Goal: Task Accomplishment & Management: Manage account settings

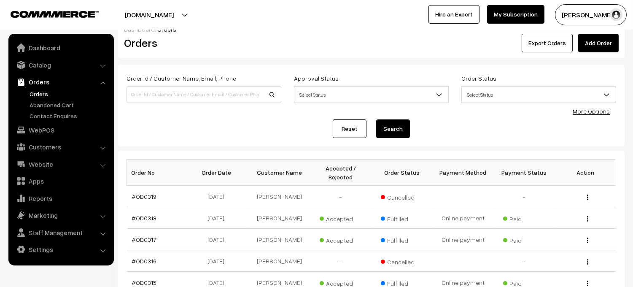
scroll to position [13, 0]
click at [135, 194] on link "#OD0319" at bounding box center [144, 195] width 25 height 7
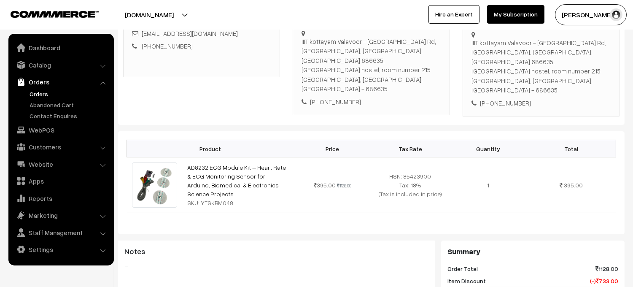
scroll to position [151, 0]
click at [39, 92] on link "Orders" at bounding box center [68, 93] width 83 height 9
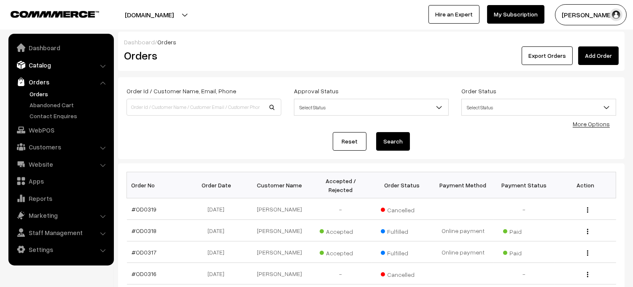
click at [44, 67] on link "Catalog" at bounding box center [61, 64] width 100 height 15
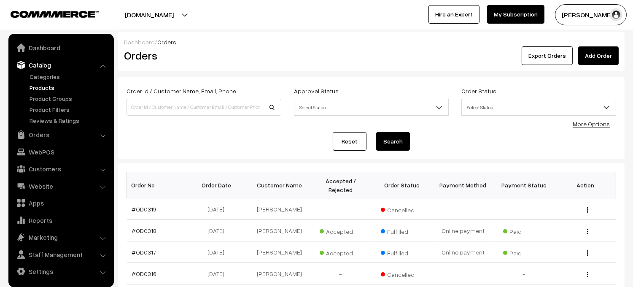
click at [47, 91] on link "Products" at bounding box center [68, 87] width 83 height 9
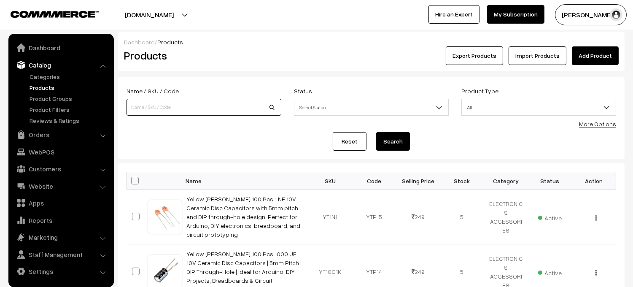
click at [161, 107] on input at bounding box center [203, 107] width 155 height 17
type input "pottery wheel"
click at [392, 145] on button "Search" at bounding box center [393, 141] width 34 height 19
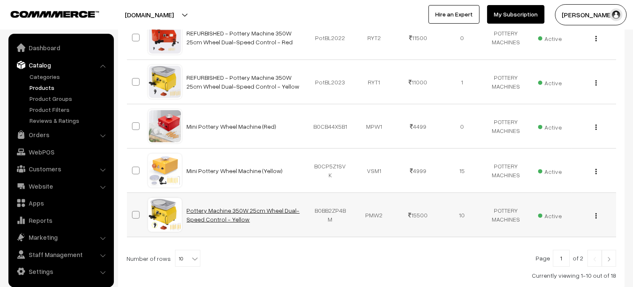
scroll to position [395, 0]
click at [596, 218] on button "button" at bounding box center [596, 215] width 2 height 7
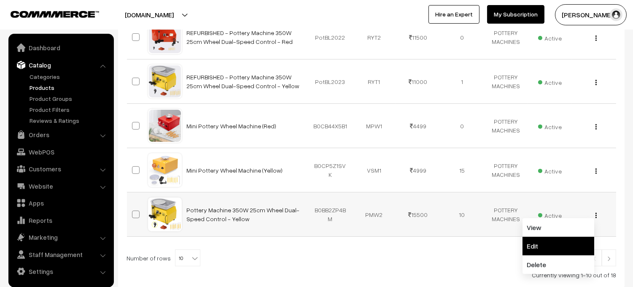
click at [538, 249] on link "Edit" at bounding box center [558, 245] width 72 height 19
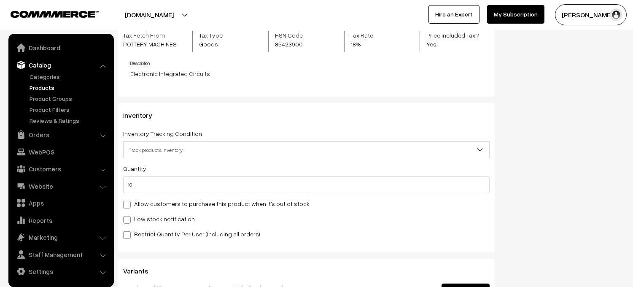
scroll to position [848, 0]
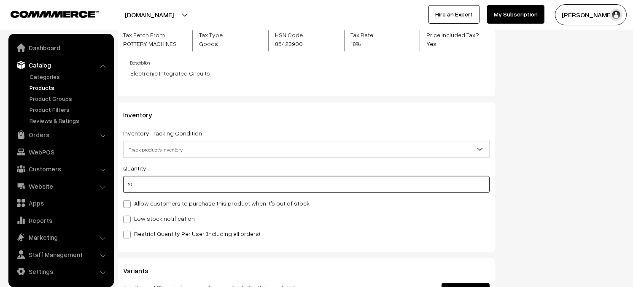
click at [185, 184] on input "10" at bounding box center [306, 184] width 366 height 17
type input "1"
type input "11"
type input "0"
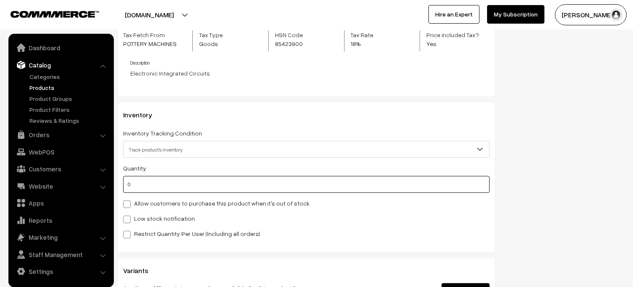
type input "10"
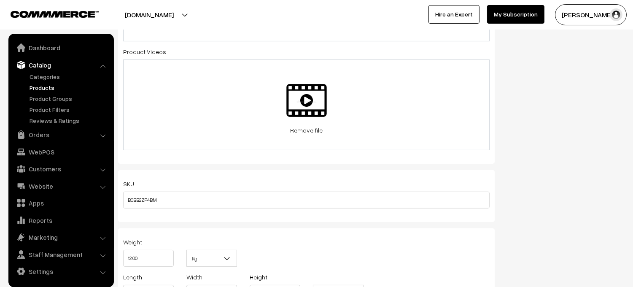
scroll to position [0, 0]
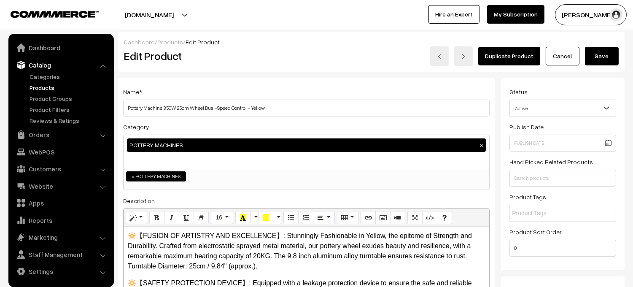
type input "0"
click at [608, 54] on button "Save" at bounding box center [602, 56] width 34 height 19
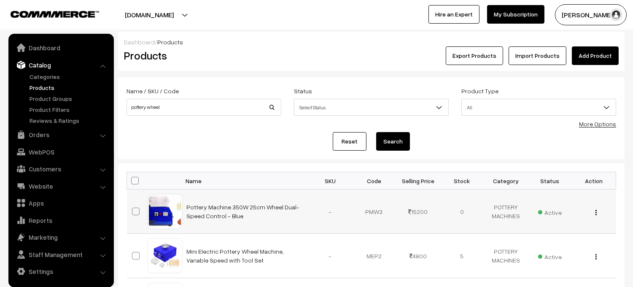
scroll to position [2, 0]
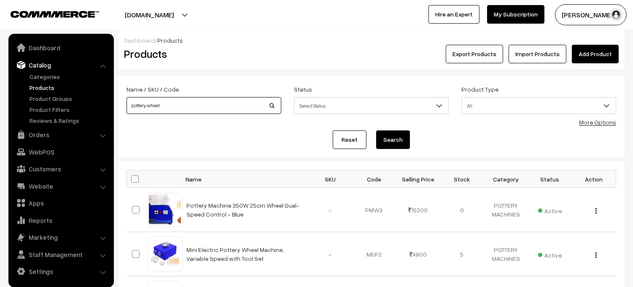
click at [198, 105] on input "pottery wheel" at bounding box center [203, 105] width 155 height 17
type input "p"
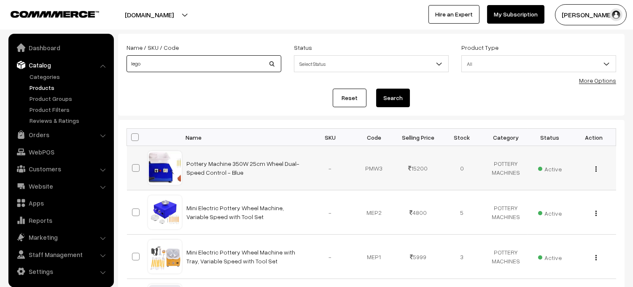
scroll to position [0, 0]
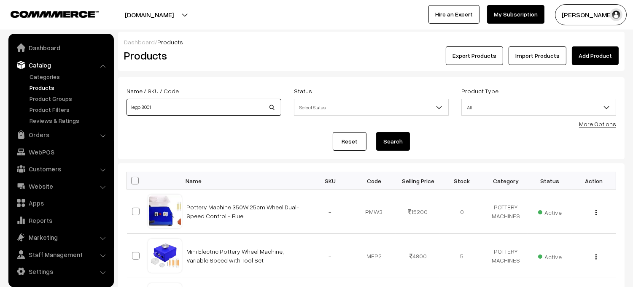
type input "lego 3001"
click at [376, 132] on button "Search" at bounding box center [393, 141] width 34 height 19
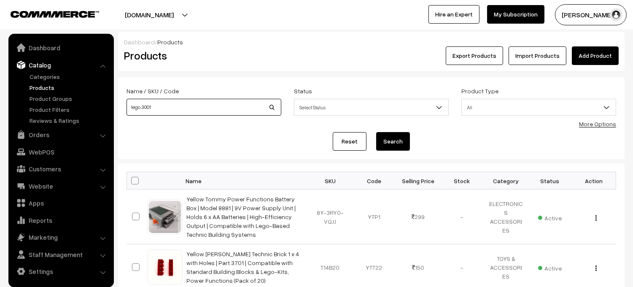
click at [140, 108] on input "lego 3001" at bounding box center [203, 107] width 155 height 17
type input "l 3001"
click at [376, 132] on button "Search" at bounding box center [393, 141] width 34 height 19
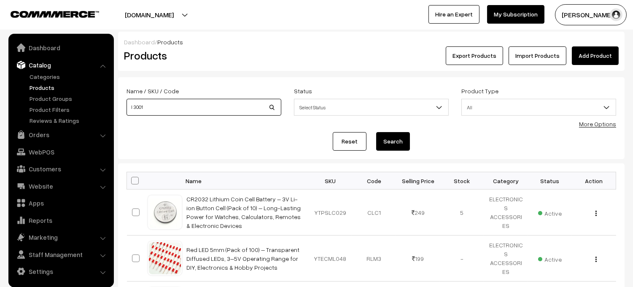
click at [133, 108] on input "l 3001" at bounding box center [203, 107] width 155 height 17
type input "3001"
click at [376, 132] on button "Search" at bounding box center [393, 141] width 34 height 19
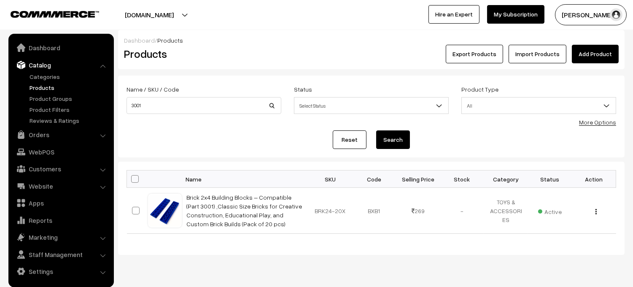
scroll to position [3, 0]
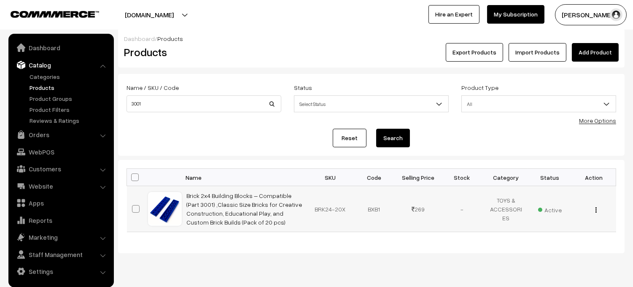
click at [595, 209] on img "button" at bounding box center [595, 209] width 1 height 5
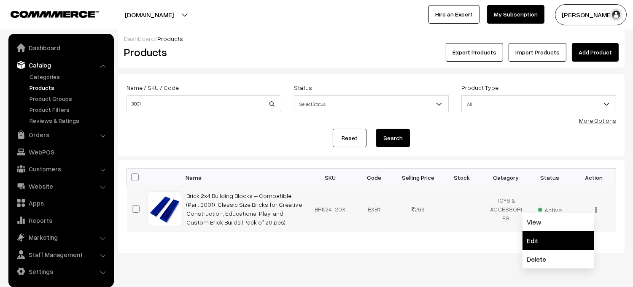
click at [529, 245] on link "Edit" at bounding box center [558, 240] width 72 height 19
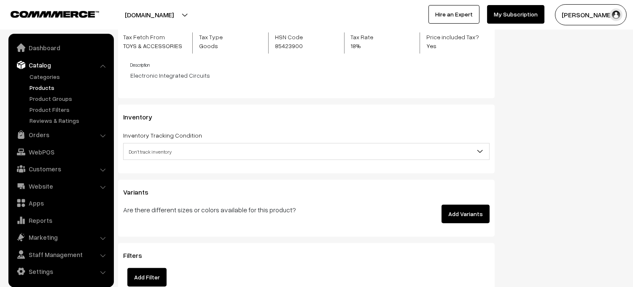
scroll to position [850, 0]
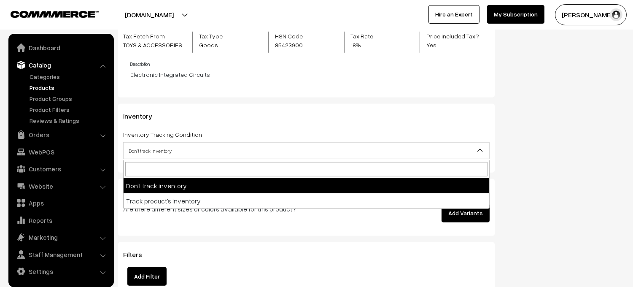
click at [265, 153] on span "Don't track inventory" at bounding box center [305, 150] width 365 height 15
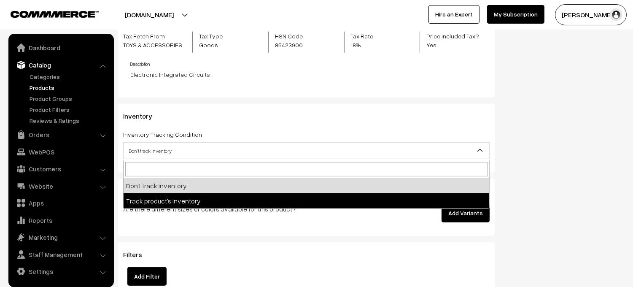
select select "2"
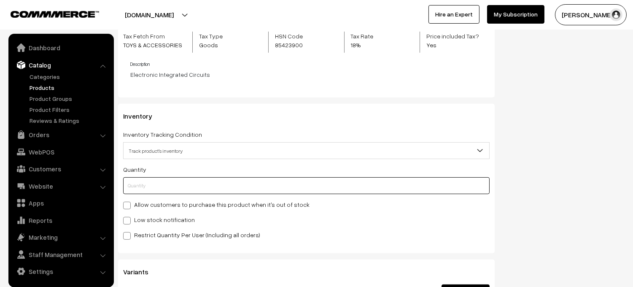
click at [183, 188] on input "text" at bounding box center [306, 185] width 366 height 17
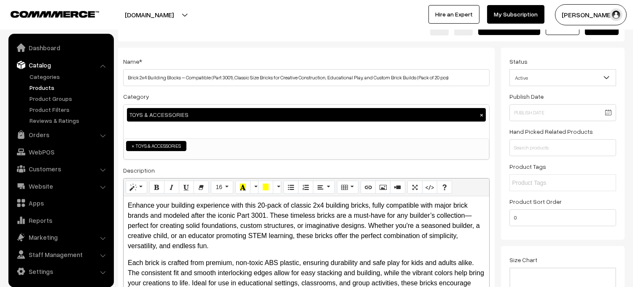
scroll to position [0, 0]
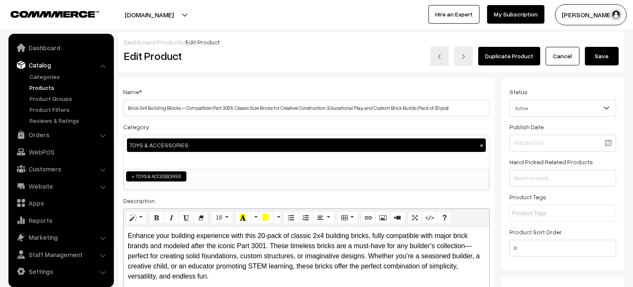
type input "0"
click at [601, 53] on button "Save" at bounding box center [602, 56] width 34 height 19
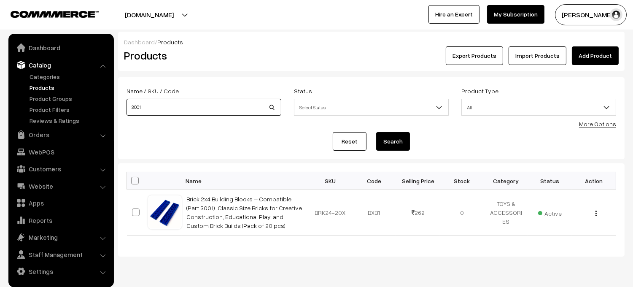
click at [207, 110] on input "3001" at bounding box center [203, 107] width 155 height 17
type input "3"
type input "LCR P1"
click at [376, 132] on button "Search" at bounding box center [393, 141] width 34 height 19
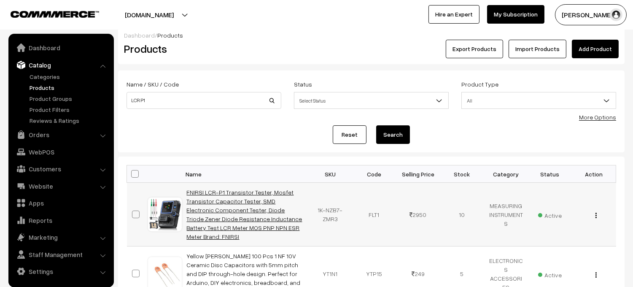
scroll to position [15, 0]
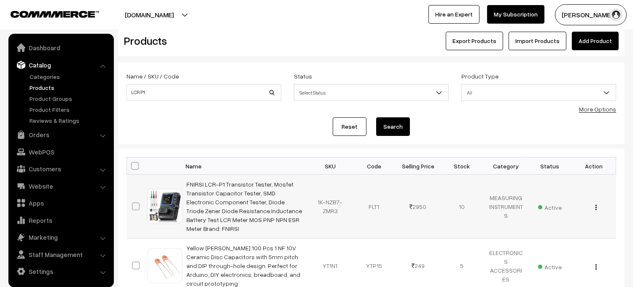
click at [595, 204] on img "button" at bounding box center [595, 206] width 1 height 5
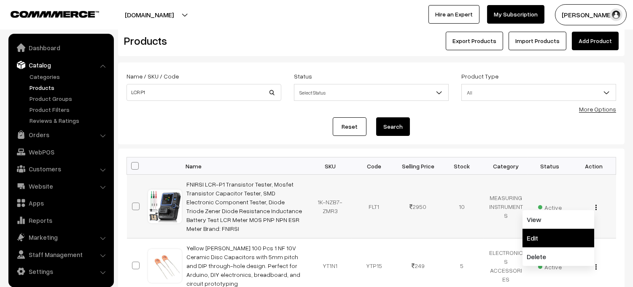
click at [539, 229] on link "Edit" at bounding box center [558, 237] width 72 height 19
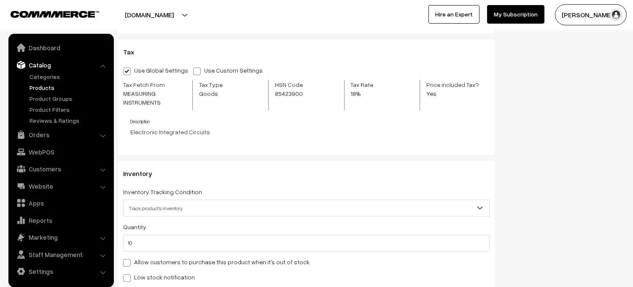
scroll to position [913, 0]
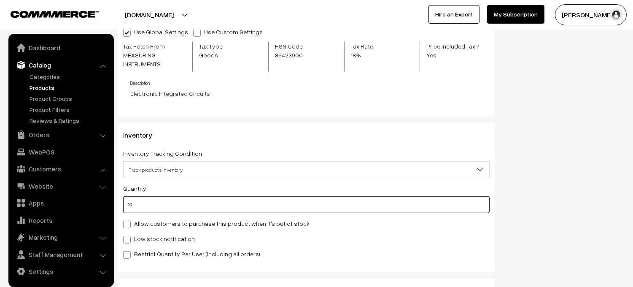
click at [164, 206] on input "10" at bounding box center [306, 204] width 366 height 17
type input "1"
type input "11"
type input "0"
type input "3"
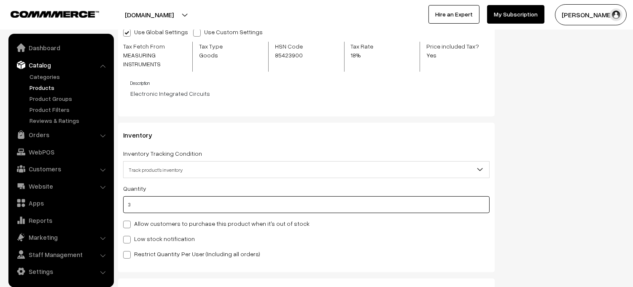
type input "13"
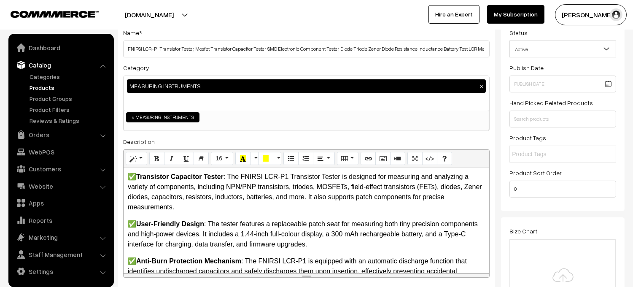
scroll to position [0, 0]
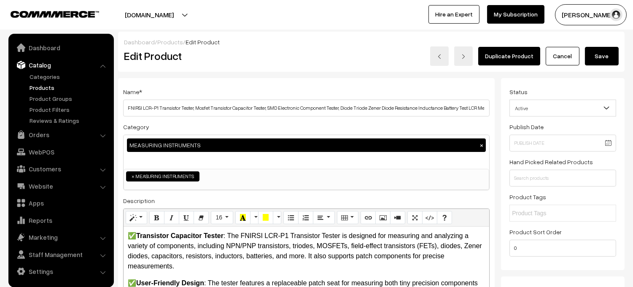
type input "3"
click at [595, 57] on button "Save" at bounding box center [602, 56] width 34 height 19
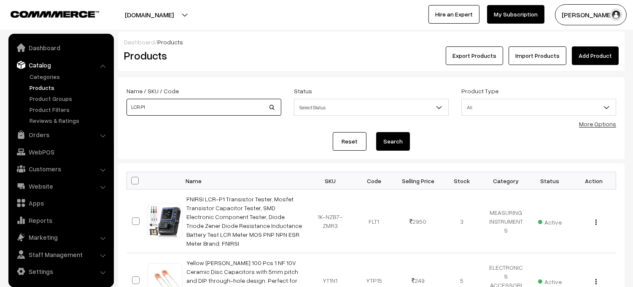
click at [258, 102] on input "LCR P1" at bounding box center [203, 107] width 155 height 17
type input "Humidity sensor"
click at [376, 132] on button "Search" at bounding box center [393, 141] width 34 height 19
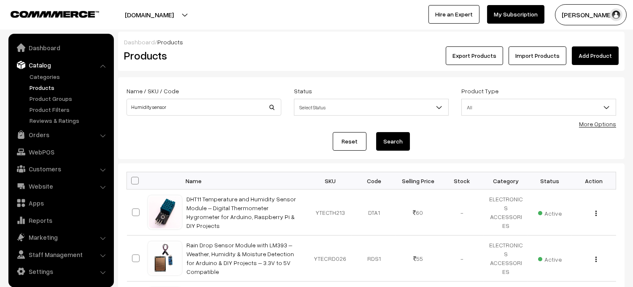
click at [194, 121] on div "Name / SKU / Code Humidity sensor" at bounding box center [203, 103] width 167 height 35
click at [190, 105] on input "Humidity sensor" at bounding box center [203, 107] width 155 height 17
type input "H"
type input "DHT11"
click at [376, 132] on button "Search" at bounding box center [393, 141] width 34 height 19
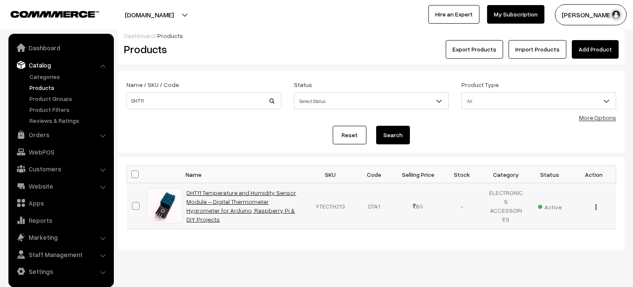
scroll to position [7, 0]
click at [242, 207] on link "DHT11 Temperature and Humidity Sensor Module – Digital Thermometer Hygrometer f…" at bounding box center [242, 205] width 110 height 34
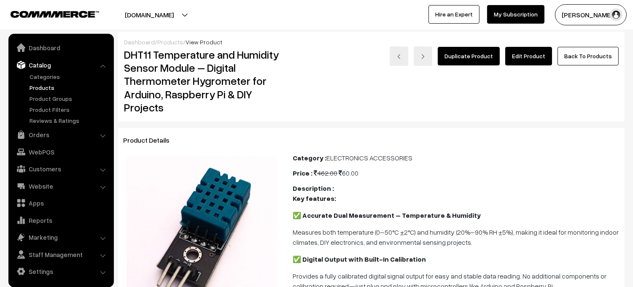
click at [536, 54] on link "Edit Product" at bounding box center [528, 56] width 47 height 19
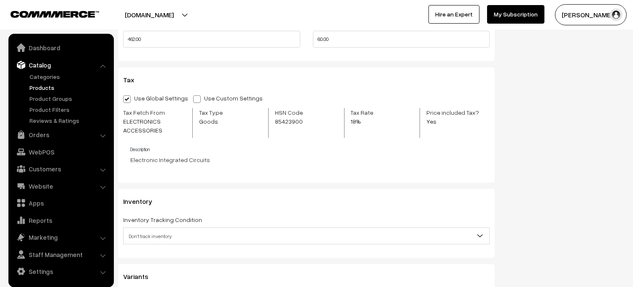
scroll to position [785, 0]
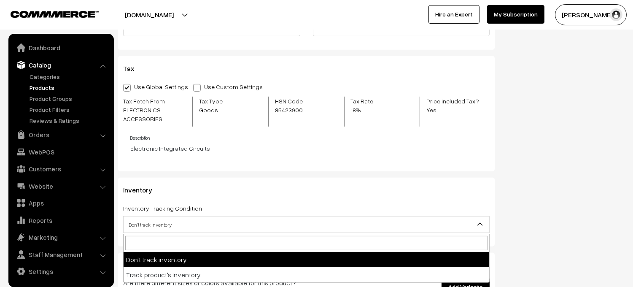
click at [183, 223] on span "Don't track inventory" at bounding box center [305, 224] width 365 height 15
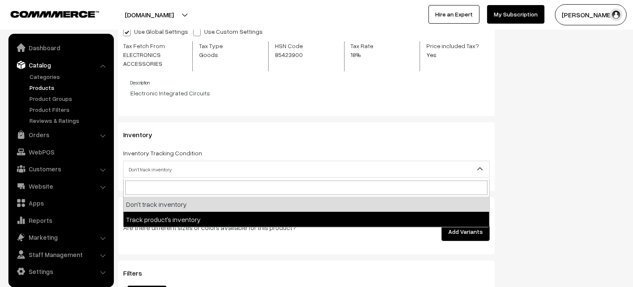
scroll to position [843, 0]
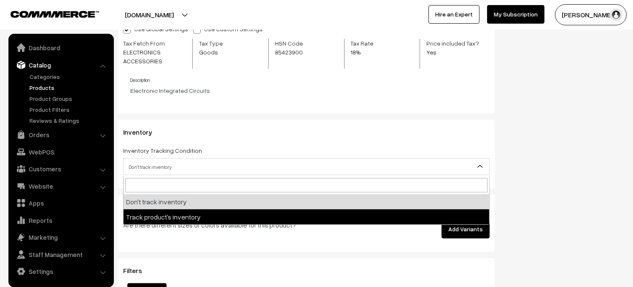
select select "2"
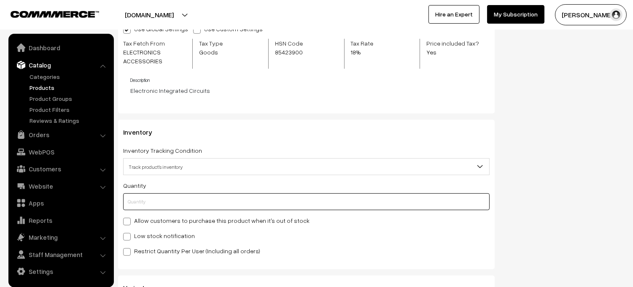
click at [172, 205] on input "text" at bounding box center [306, 201] width 366 height 17
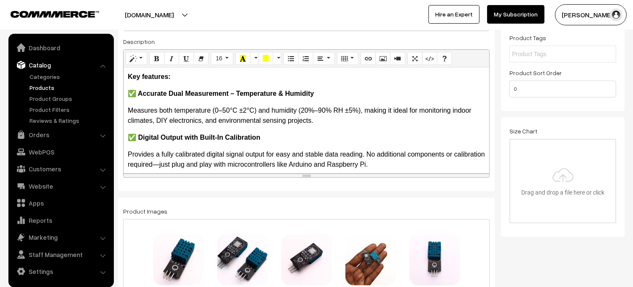
scroll to position [0, 0]
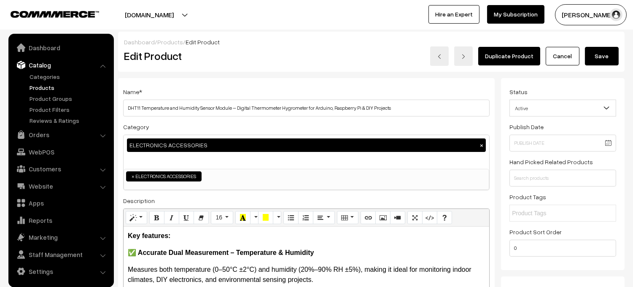
type input "0"
click at [608, 53] on button "Save" at bounding box center [602, 56] width 34 height 19
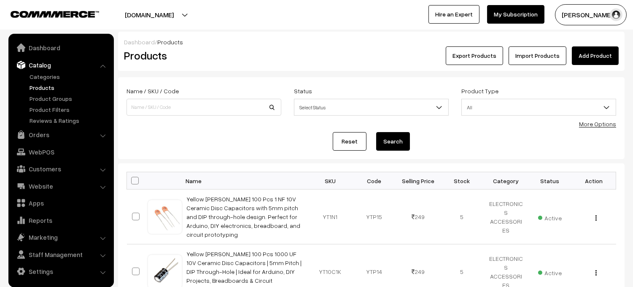
scroll to position [2, 0]
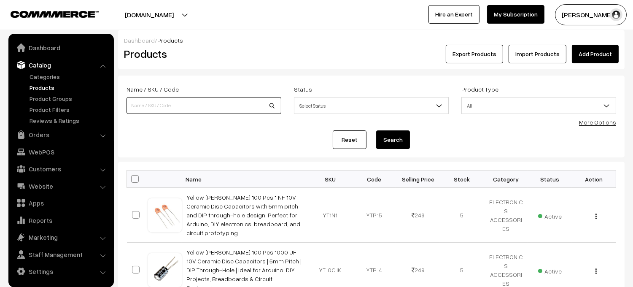
click at [188, 105] on input at bounding box center [203, 105] width 155 height 17
type input "1014D"
click at [376, 130] on button "Search" at bounding box center [393, 139] width 34 height 19
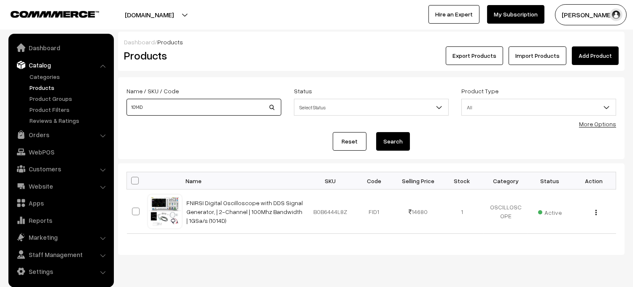
click at [170, 110] on input "1014D" at bounding box center [203, 107] width 155 height 17
type input "1"
type input "YTSB048"
click at [376, 132] on button "Search" at bounding box center [393, 141] width 34 height 19
click at [189, 110] on input "YTSB048" at bounding box center [203, 107] width 155 height 17
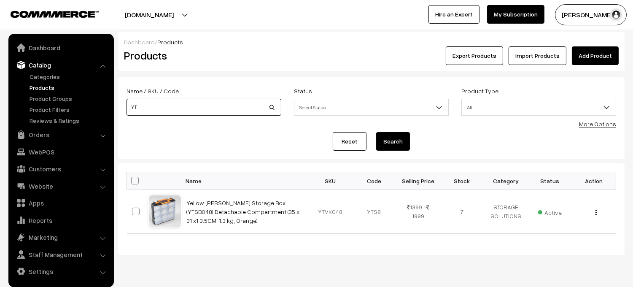
type input "Y"
